Goal: Task Accomplishment & Management: Use online tool/utility

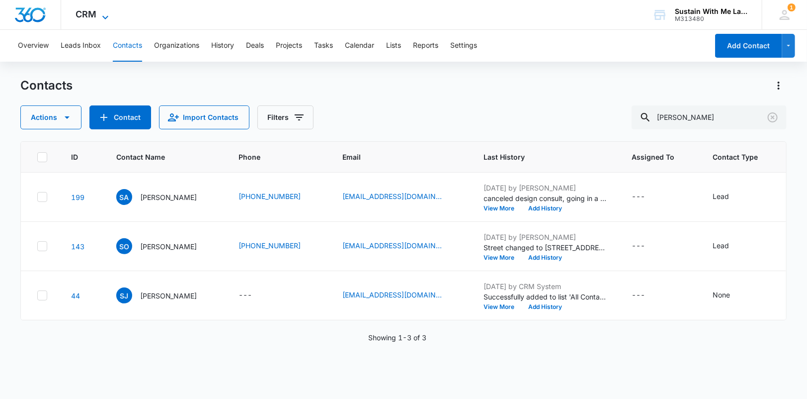
click at [107, 14] on icon at bounding box center [105, 17] width 12 height 12
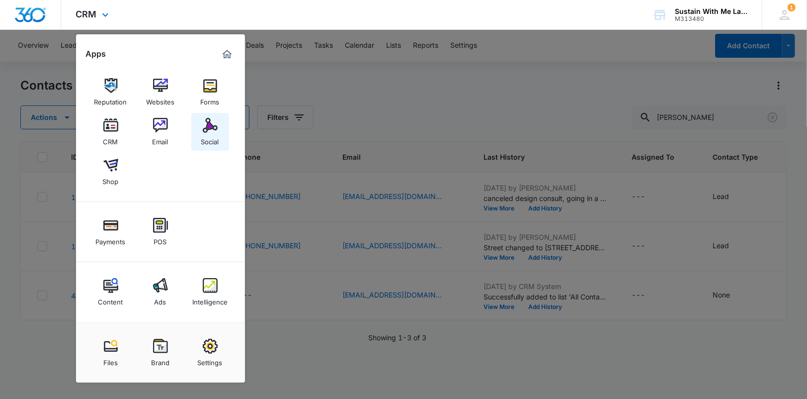
click at [208, 115] on link "Social" at bounding box center [210, 132] width 38 height 38
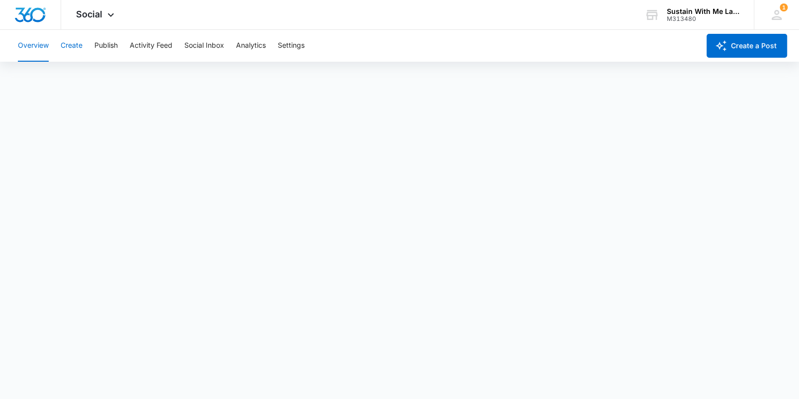
click at [76, 45] on button "Create" at bounding box center [72, 46] width 22 height 32
click at [215, 77] on button "Auto Import" at bounding box center [217, 76] width 39 height 28
click at [168, 76] on button "Recommendations" at bounding box center [156, 76] width 60 height 28
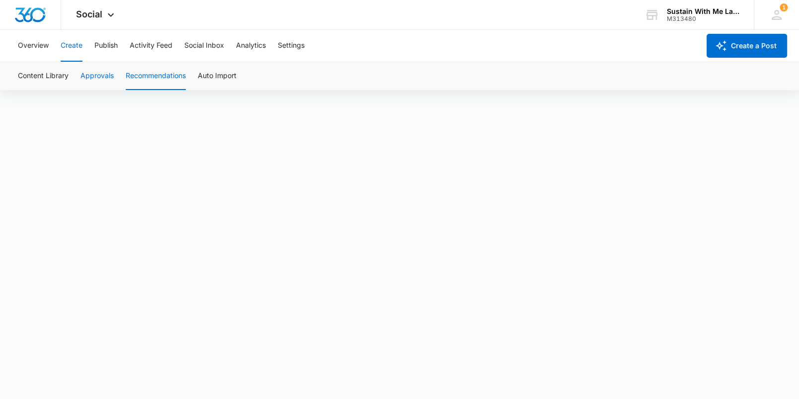
click at [106, 74] on button "Approvals" at bounding box center [97, 76] width 33 height 28
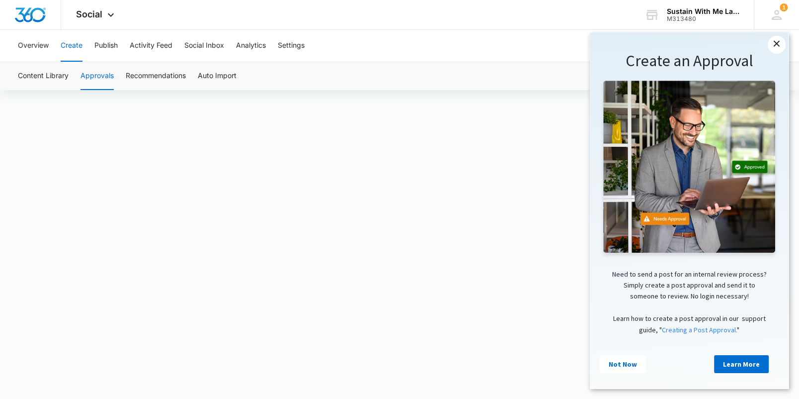
click at [775, 48] on link "×" at bounding box center [777, 45] width 18 height 18
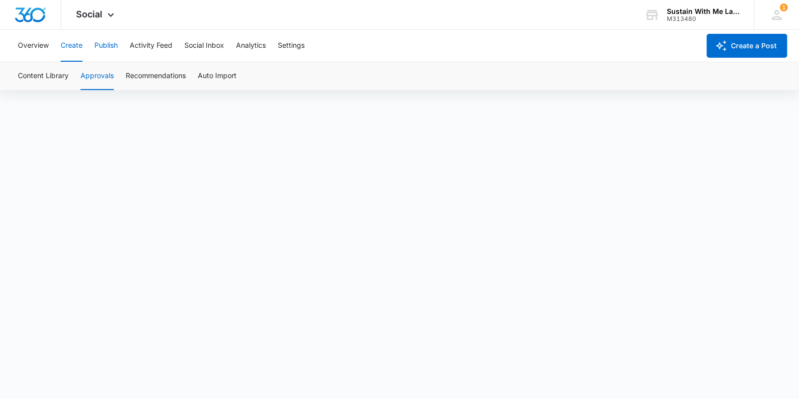
click at [114, 49] on button "Publish" at bounding box center [105, 46] width 23 height 32
click at [287, 45] on button "Settings" at bounding box center [291, 46] width 27 height 32
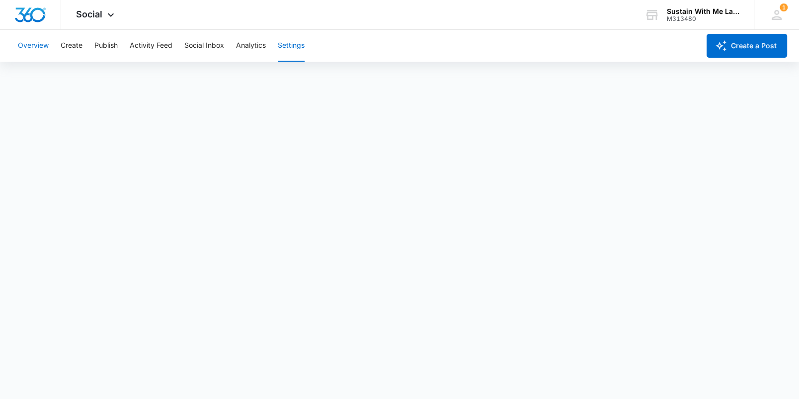
click at [45, 44] on button "Overview" at bounding box center [33, 46] width 31 height 32
click at [78, 50] on button "Create" at bounding box center [72, 46] width 22 height 32
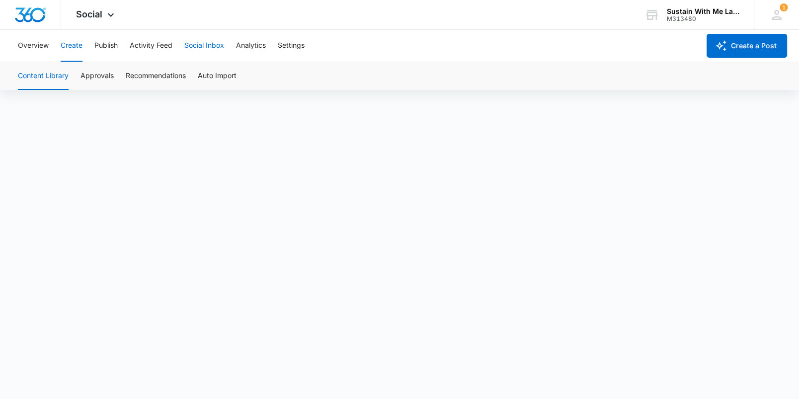
scroll to position [7, 0]
click at [216, 71] on button "Auto Import" at bounding box center [217, 76] width 39 height 28
click at [40, 75] on button "Content Library" at bounding box center [43, 76] width 51 height 28
click at [39, 42] on button "Overview" at bounding box center [33, 46] width 31 height 32
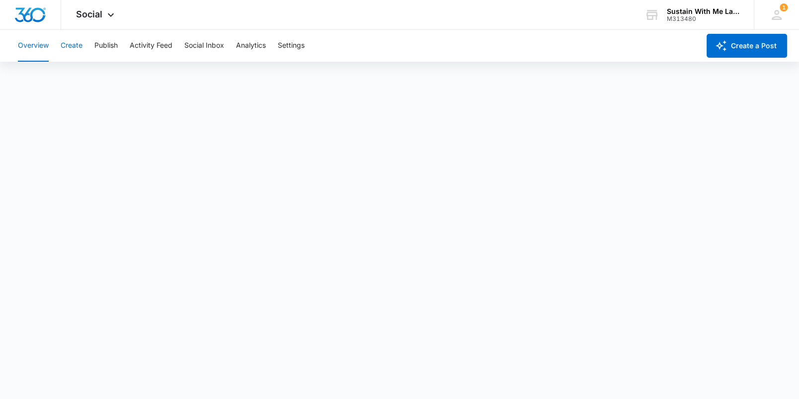
click at [76, 50] on button "Create" at bounding box center [72, 46] width 22 height 32
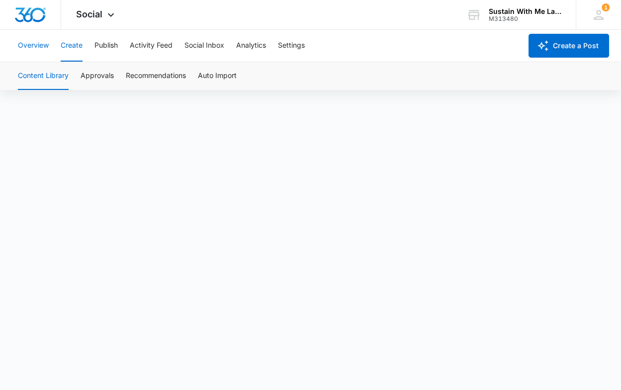
click at [29, 42] on button "Overview" at bounding box center [33, 46] width 31 height 32
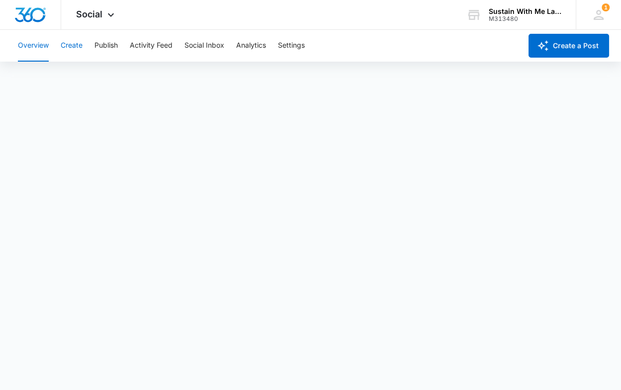
click at [77, 49] on button "Create" at bounding box center [72, 46] width 22 height 32
